Goal: Information Seeking & Learning: Learn about a topic

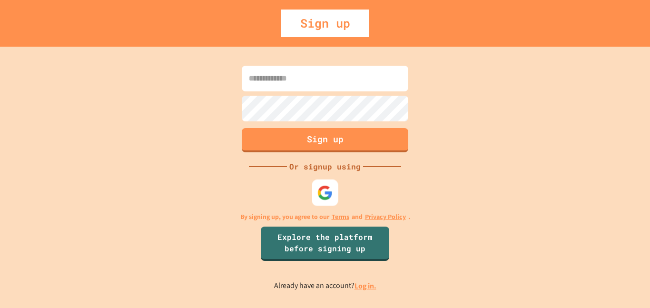
click at [325, 194] on img at bounding box center [325, 193] width 16 height 16
click at [308, 75] on input at bounding box center [325, 79] width 167 height 26
click at [361, 281] on link "Log in." at bounding box center [365, 286] width 22 height 10
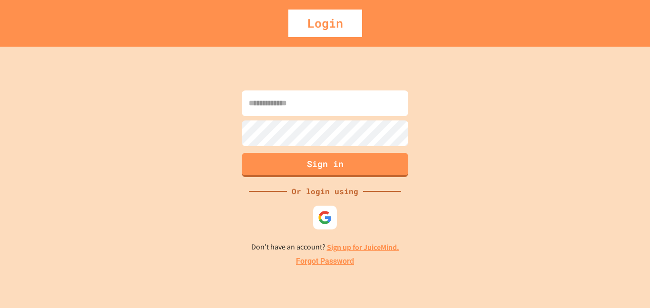
click at [329, 109] on input at bounding box center [325, 103] width 167 height 26
type input "**********"
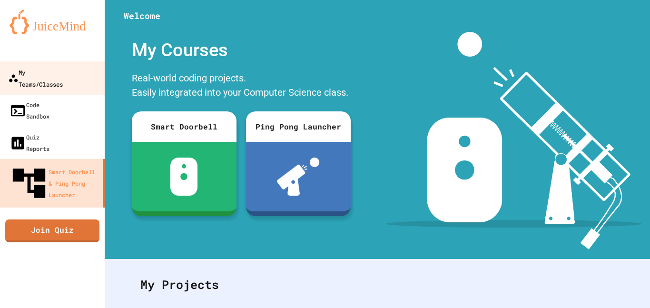
click at [55, 73] on div "My Teams/Classes" at bounding box center [35, 77] width 55 height 23
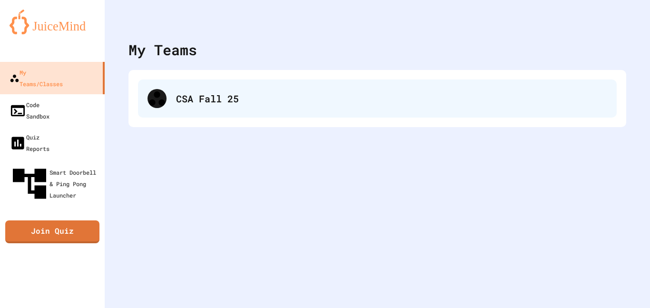
click at [278, 94] on div "CSA Fall 25" at bounding box center [391, 98] width 431 height 14
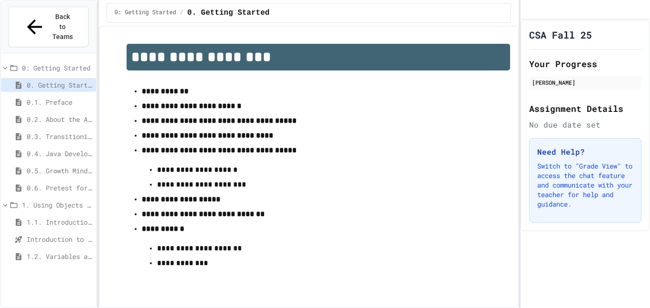
click at [69, 217] on span "1.1. Introduction to Algorithms, Programming, and Compilers" at bounding box center [60, 222] width 66 height 10
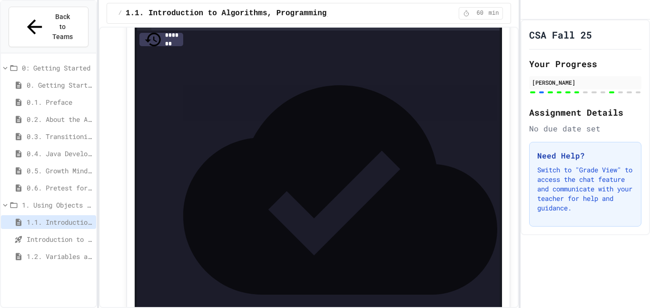
scroll to position [6106, 0]
click at [203, 29] on div "*" at bounding box center [325, 24] width 349 height 10
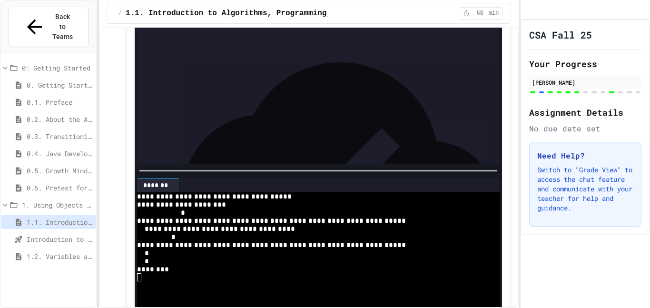
click at [492, 171] on div at bounding box center [318, 170] width 358 height 1
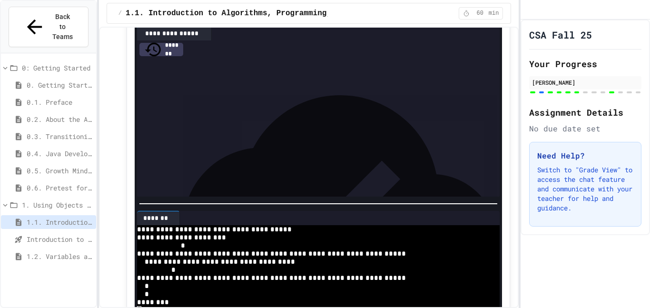
scroll to position [6072, 0]
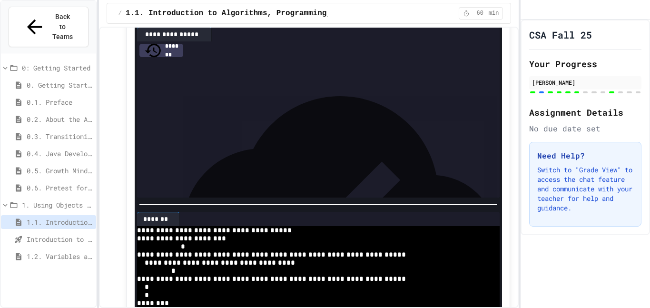
click at [158, 62] on div at bounding box center [325, 58] width 349 height 10
click at [156, 62] on div at bounding box center [325, 58] width 349 height 10
click at [176, 62] on div "* *" at bounding box center [325, 58] width 349 height 10
